Goal: Information Seeking & Learning: Check status

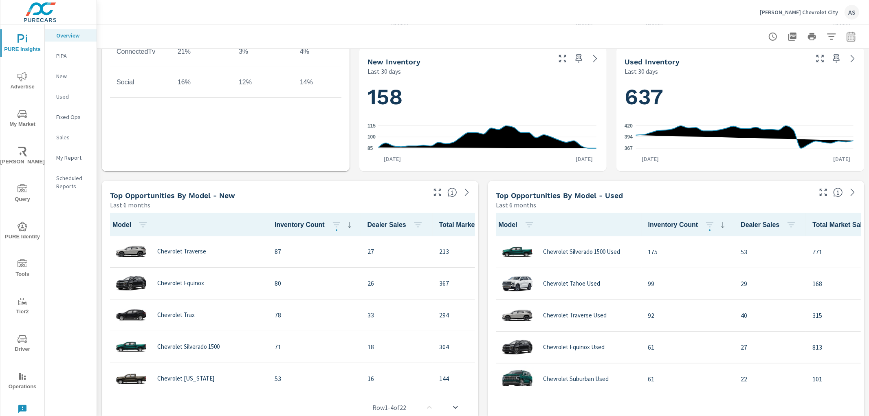
scroll to position [0, 0]
click at [819, 192] on icon "button" at bounding box center [824, 192] width 10 height 10
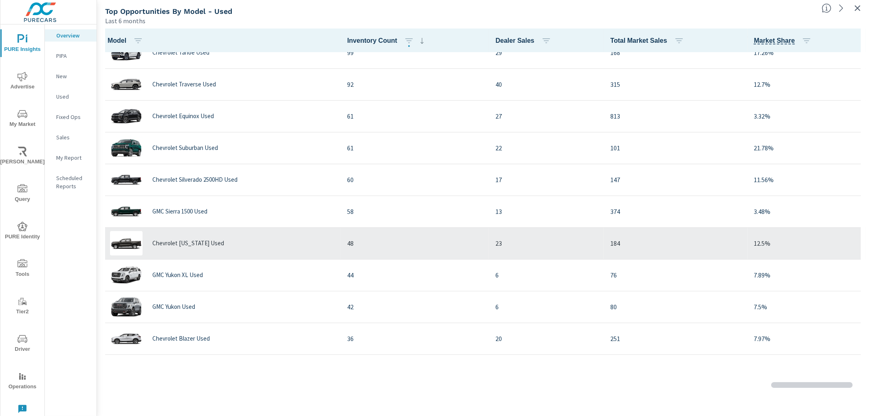
scroll to position [91, 0]
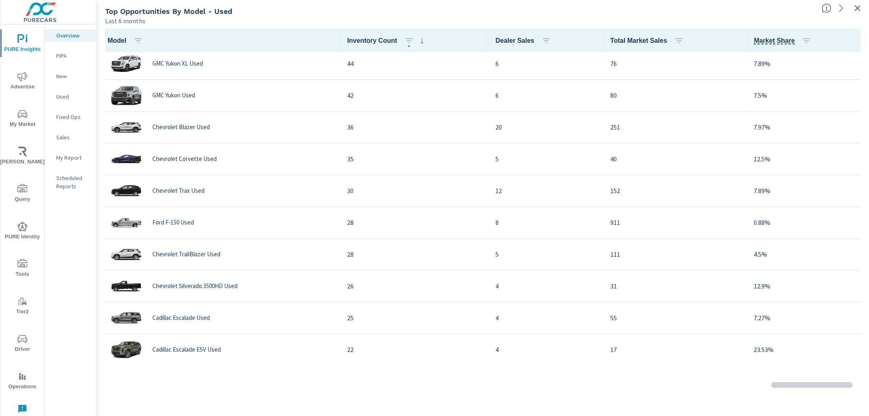
scroll to position [317, 0]
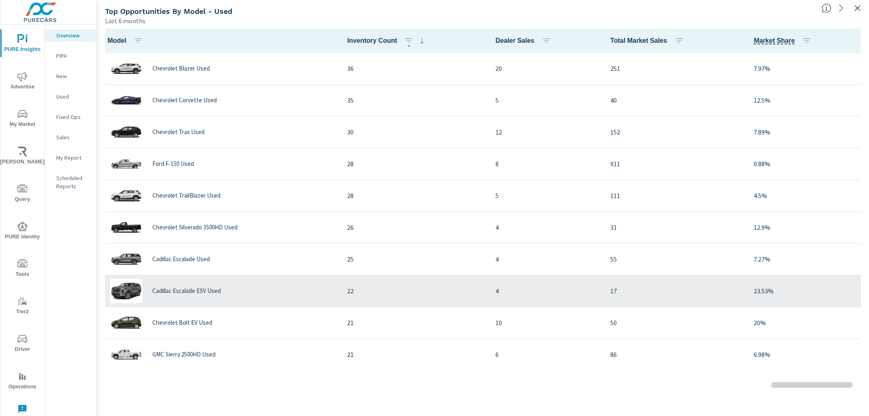
scroll to position [453, 0]
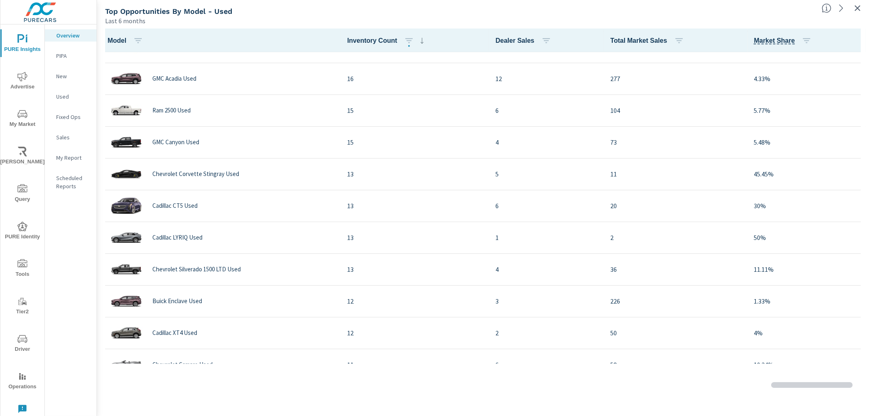
scroll to position [861, 0]
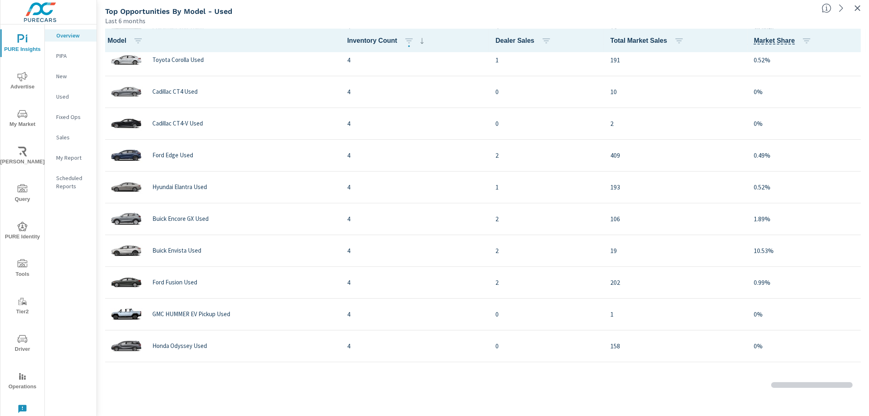
scroll to position [1947, 0]
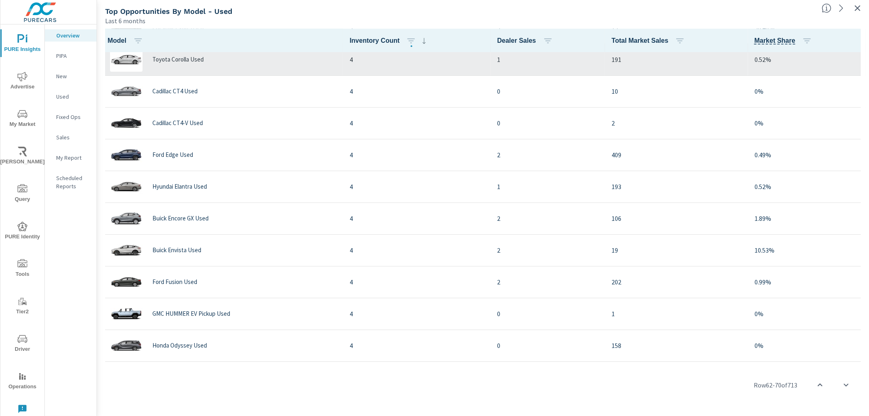
click at [124, 52] on img at bounding box center [126, 59] width 33 height 24
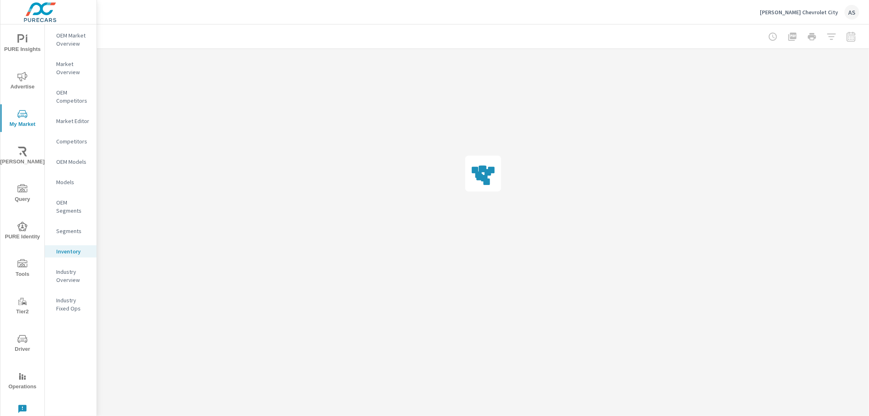
click at [121, 40] on div at bounding box center [483, 36] width 753 height 24
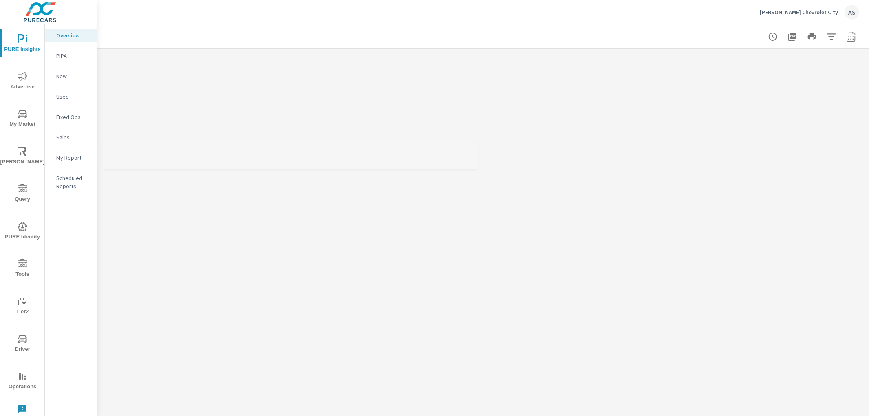
scroll to position [1590, 0]
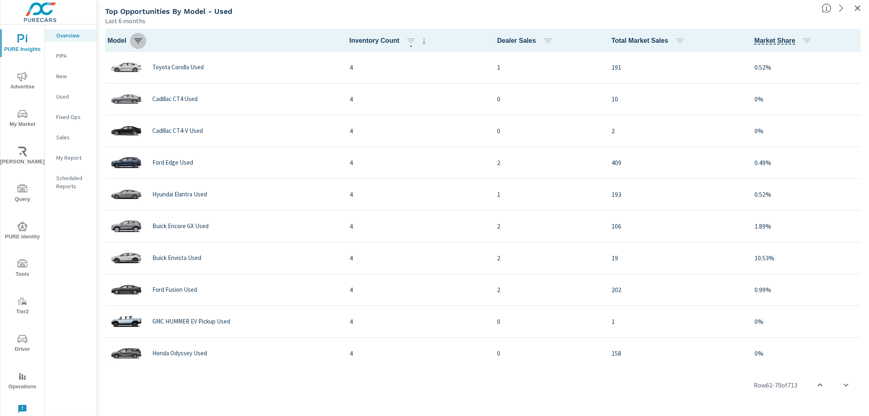
click at [139, 42] on icon "button" at bounding box center [137, 40] width 7 height 5
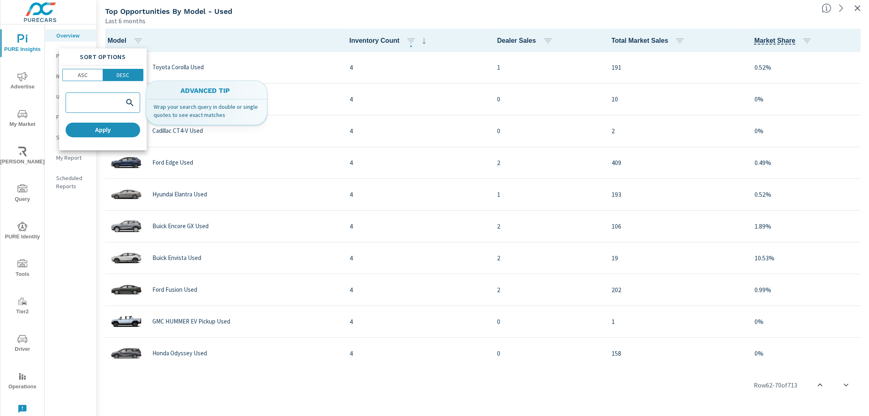
click at [91, 99] on input "search" at bounding box center [95, 103] width 54 height 8
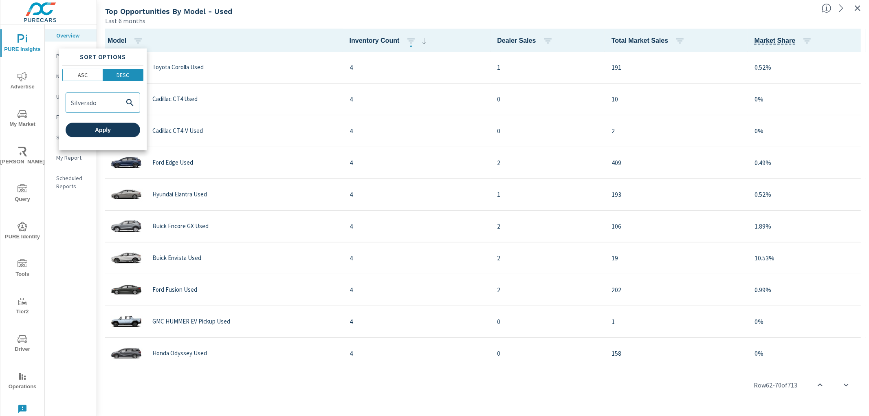
type input "Silverado"
click at [98, 129] on span "Apply" at bounding box center [103, 129] width 68 height 7
